Goal: Task Accomplishment & Management: Manage account settings

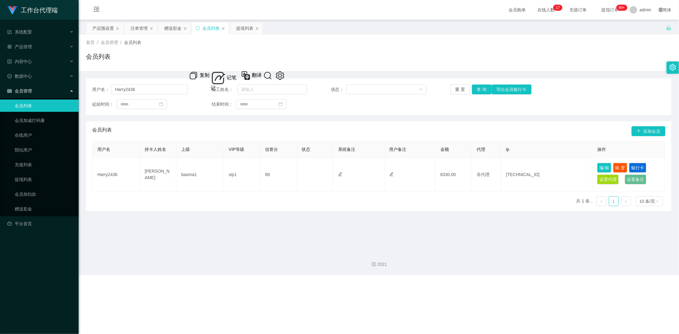
drag, startPoint x: 169, startPoint y: 25, endPoint x: 189, endPoint y: 36, distance: 23.4
click at [169, 25] on div "赠送彩金" at bounding box center [172, 28] width 17 height 12
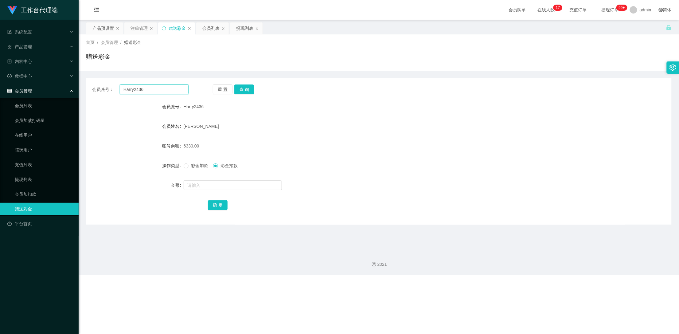
drag, startPoint x: 108, startPoint y: 88, endPoint x: 87, endPoint y: 88, distance: 21.2
click at [88, 88] on div "会员账号： Harry2436 重 置 查 询" at bounding box center [379, 90] width 586 height 10
paste input "Edwin0112"
type input "Edwin0112"
click at [245, 89] on button "查 询" at bounding box center [244, 90] width 20 height 10
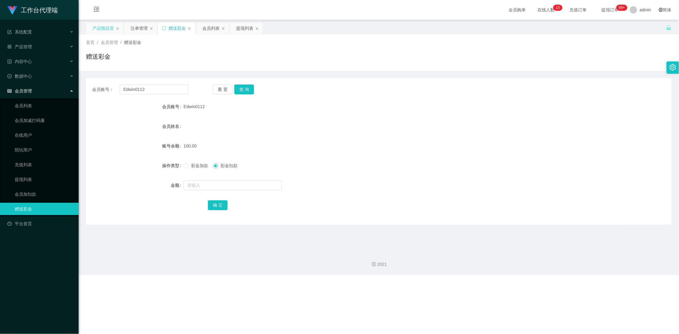
click at [102, 29] on div "产品预设置" at bounding box center [104, 28] width 22 height 12
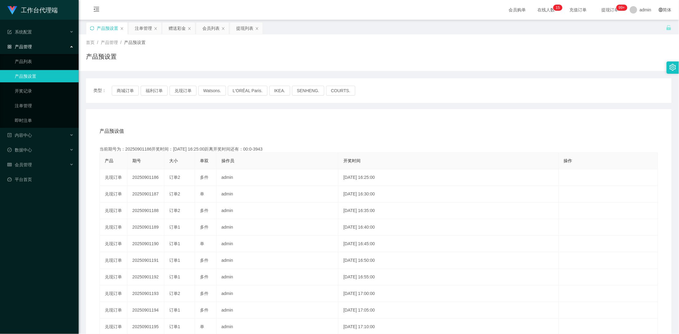
click at [93, 28] on icon "图标: sync" at bounding box center [92, 28] width 4 height 4
click at [175, 30] on div "赠送彩金" at bounding box center [177, 28] width 17 height 12
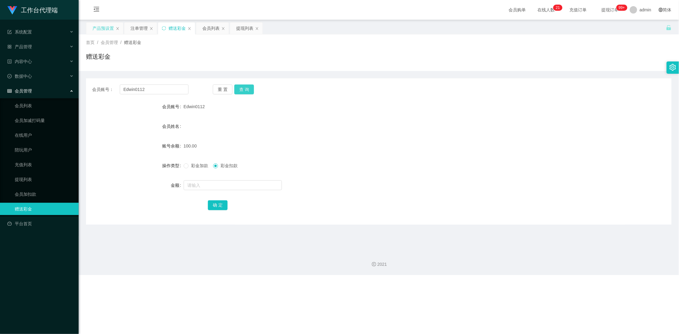
click at [244, 87] on button "查 询" at bounding box center [244, 90] width 20 height 10
click at [244, 87] on div "重 置 查 询" at bounding box center [261, 90] width 96 height 10
click at [245, 89] on button "查 询" at bounding box center [244, 90] width 20 height 10
click at [136, 29] on div "注单管理" at bounding box center [139, 28] width 17 height 12
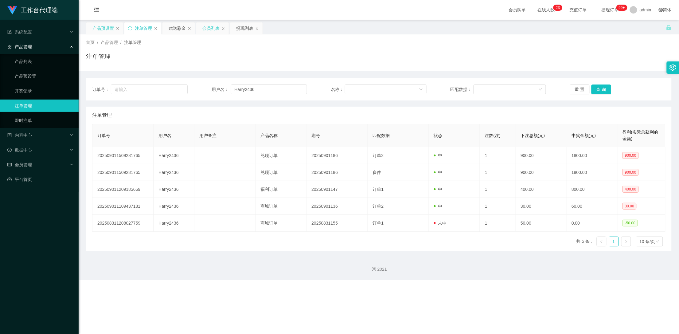
click at [202, 30] on div "会员列表" at bounding box center [212, 28] width 33 height 12
click at [173, 26] on div "赠送彩金" at bounding box center [177, 28] width 17 height 12
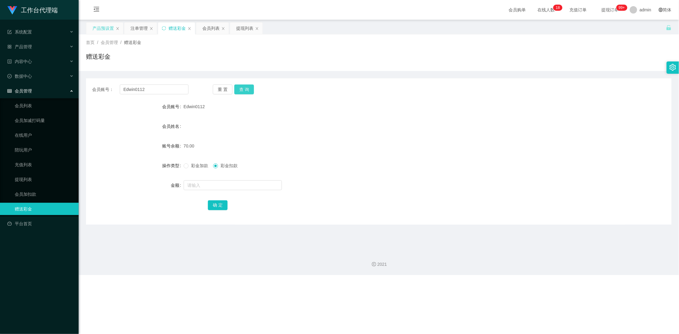
click at [243, 89] on button "查 询" at bounding box center [244, 90] width 20 height 10
click at [157, 87] on input "Edwin0112" at bounding box center [154, 90] width 69 height 10
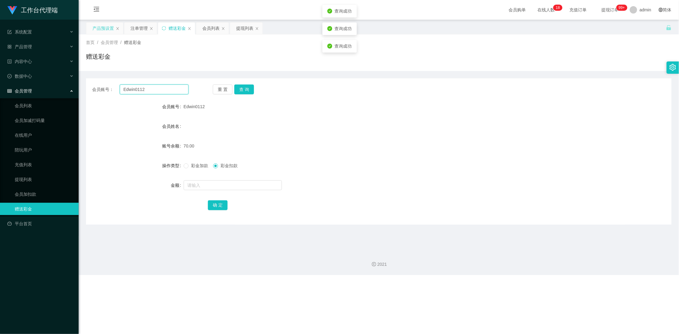
drag, startPoint x: 157, startPoint y: 87, endPoint x: 116, endPoint y: 91, distance: 41.7
click at [116, 91] on div "会员账号： Edwin0112" at bounding box center [140, 90] width 96 height 10
click at [135, 30] on div "注单管理" at bounding box center [139, 28] width 17 height 12
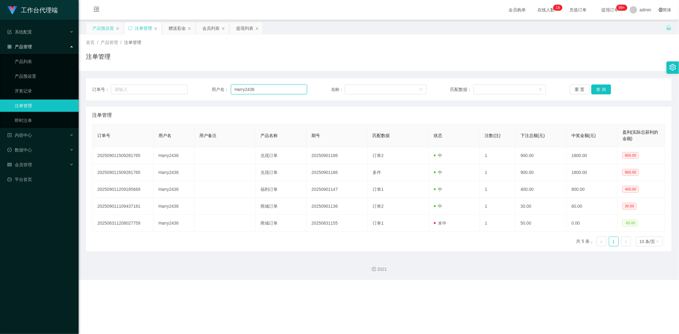
drag, startPoint x: 246, startPoint y: 90, endPoint x: 193, endPoint y: 89, distance: 53.5
click at [193, 89] on div "订单号： 用户名： Harry2436 名称： 匹配数据： 重 置 查 询" at bounding box center [379, 90] width 574 height 10
paste input "Edwin0112"
type input "Edwin0112"
click at [601, 90] on button "查 询" at bounding box center [602, 90] width 20 height 10
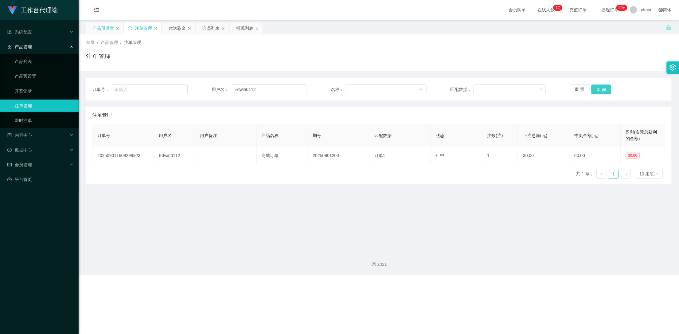
click at [601, 90] on button "查 询" at bounding box center [602, 90] width 20 height 10
click at [176, 29] on div "赠送彩金" at bounding box center [177, 28] width 17 height 12
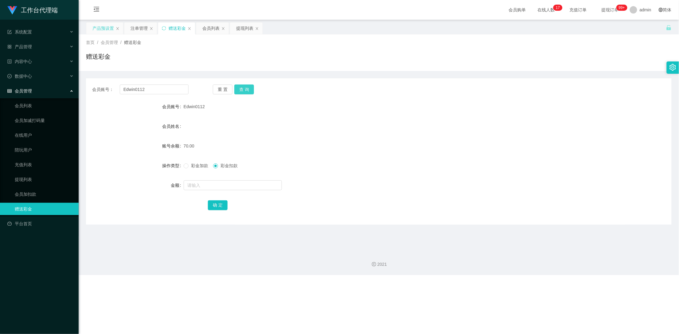
click at [250, 90] on button "查 询" at bounding box center [244, 90] width 20 height 10
click at [250, 90] on button "查 询" at bounding box center [247, 90] width 26 height 10
